Goal: Transaction & Acquisition: Purchase product/service

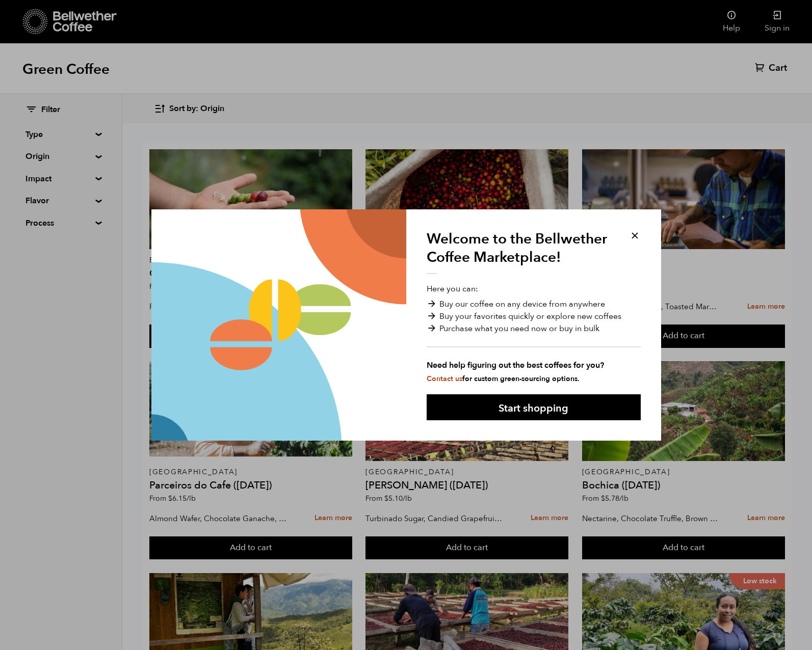
click at [635, 230] on button at bounding box center [635, 236] width 12 height 12
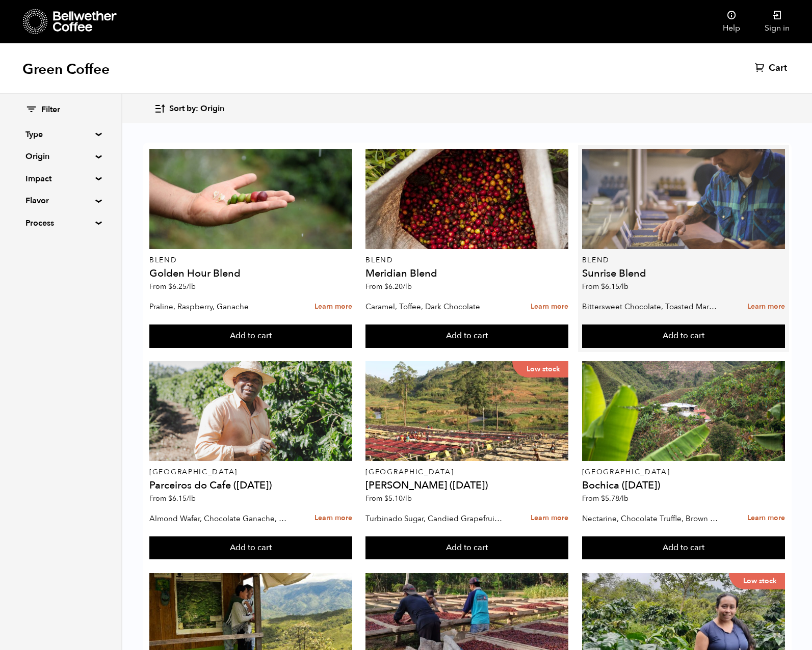
click at [632, 231] on div at bounding box center [683, 199] width 203 height 100
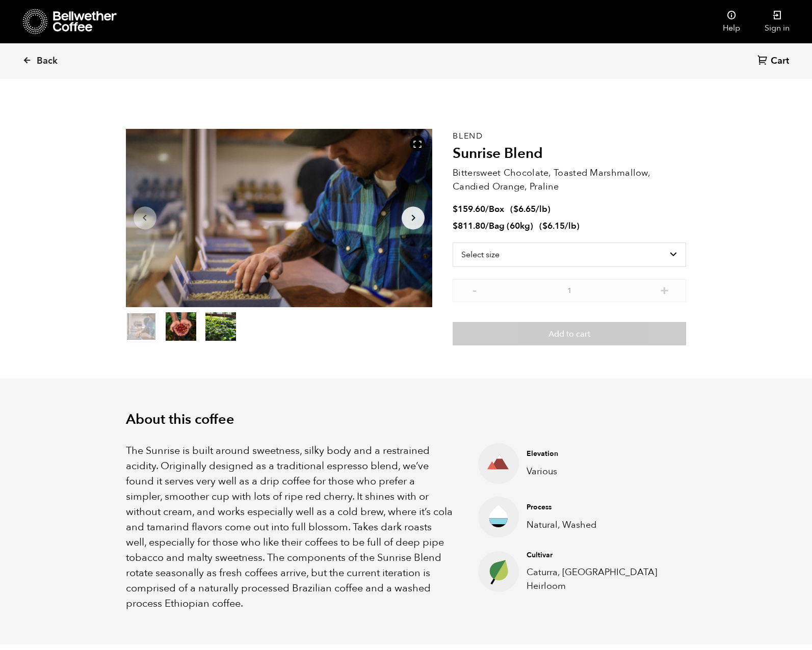
scroll to position [443, 543]
